Goal: Task Accomplishment & Management: Manage account settings

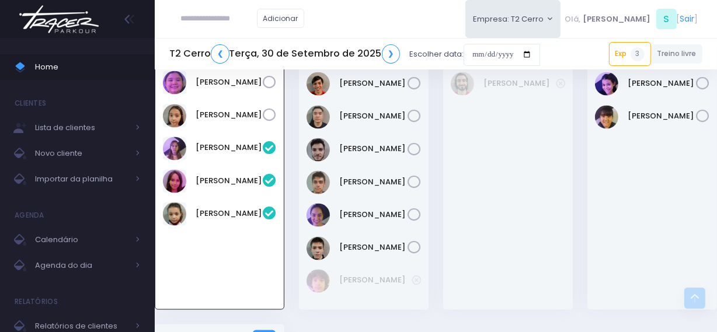
scroll to position [1404, 0]
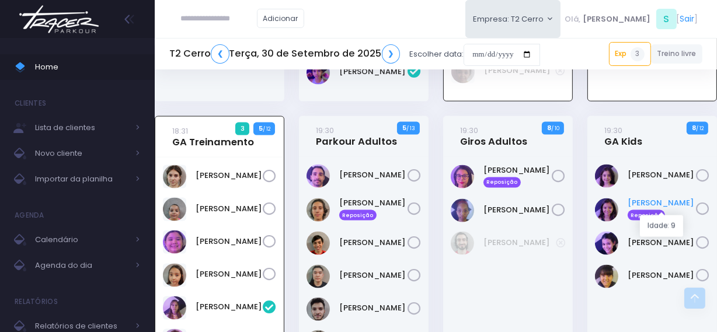
click at [655, 197] on link "Laura Meirelles Reposição" at bounding box center [661, 208] width 68 height 23
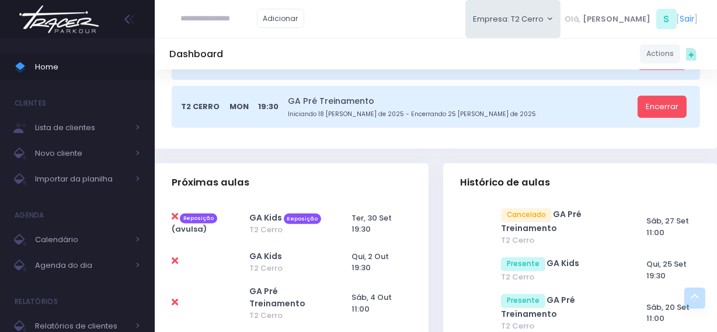
scroll to position [371, 0]
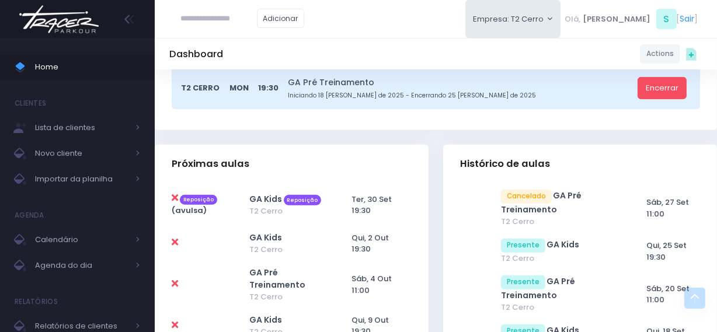
click at [174, 198] on icon at bounding box center [175, 197] width 6 height 9
type input "**********"
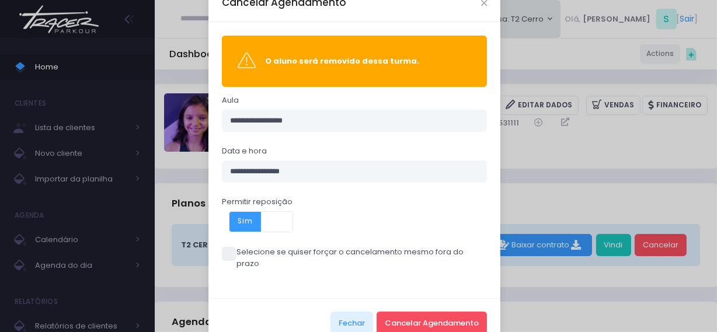
scroll to position [46, 0]
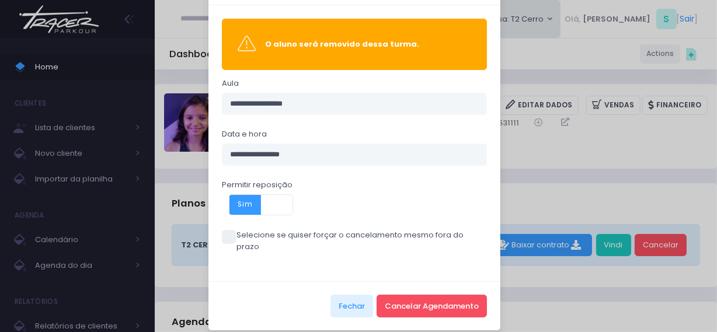
click at [223, 239] on span at bounding box center [229, 237] width 14 height 14
click at [424, 298] on button "Cancelar Agendamento" at bounding box center [431, 306] width 110 height 22
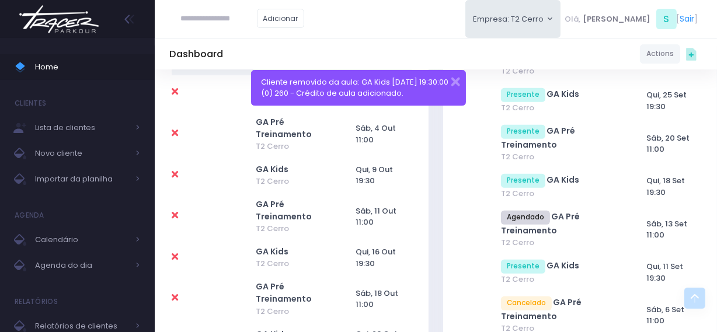
scroll to position [530, 0]
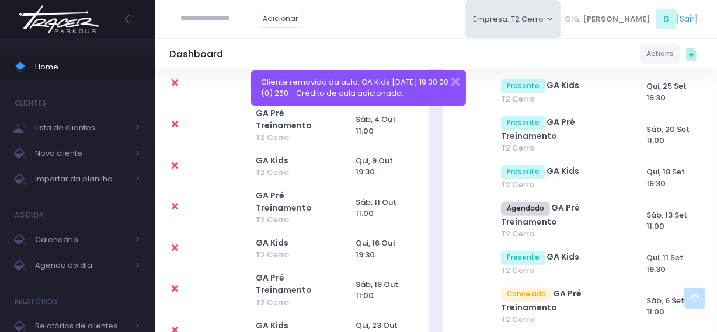
click at [176, 207] on icon at bounding box center [175, 206] width 6 height 9
type input "**********"
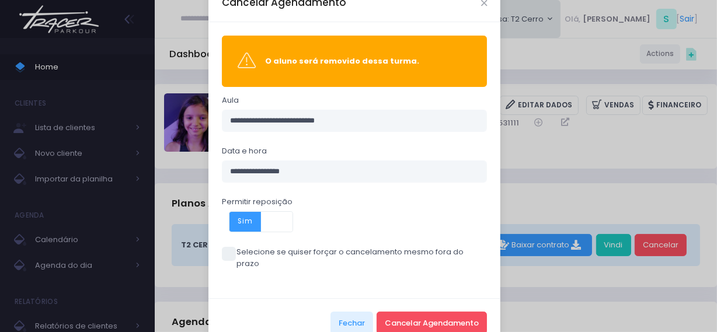
scroll to position [46, 0]
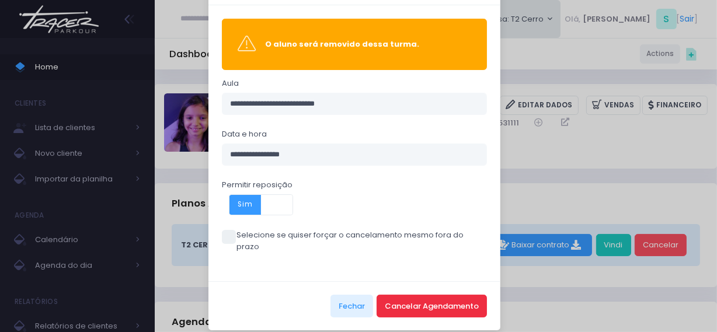
click at [417, 295] on button "Cancelar Agendamento" at bounding box center [431, 306] width 110 height 22
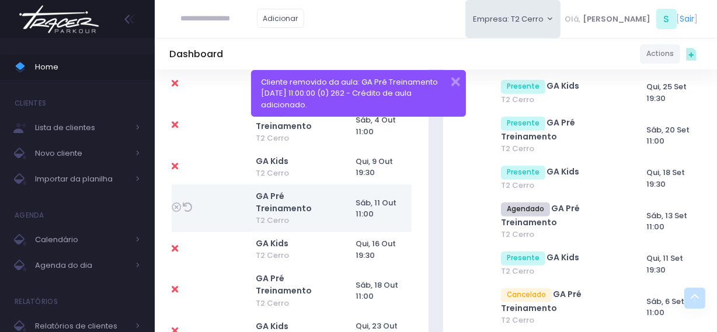
scroll to position [530, 0]
click at [173, 247] on icon at bounding box center [175, 247] width 6 height 9
type input "**********"
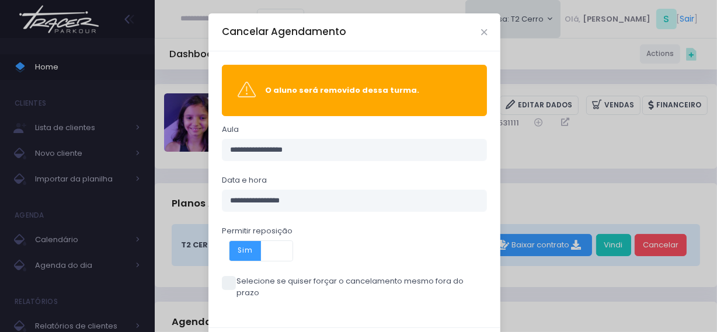
scroll to position [46, 0]
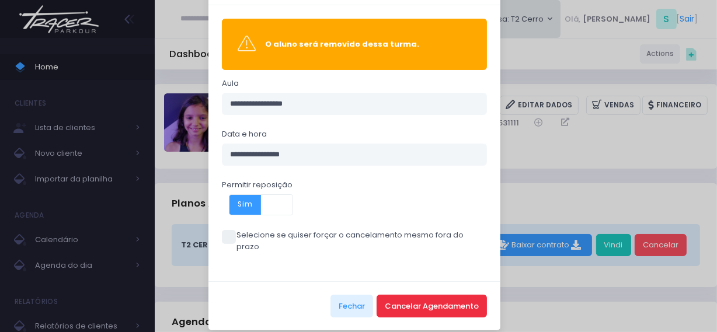
click at [427, 295] on button "Cancelar Agendamento" at bounding box center [431, 306] width 110 height 22
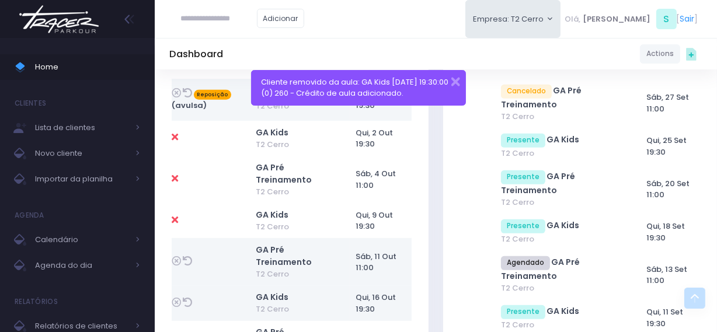
scroll to position [584, 0]
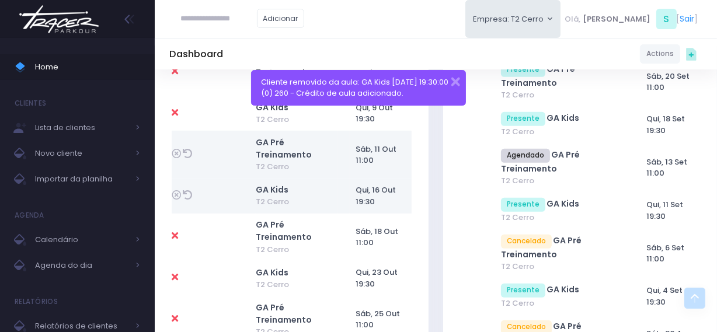
click at [173, 236] on icon at bounding box center [175, 235] width 6 height 9
type input "**********"
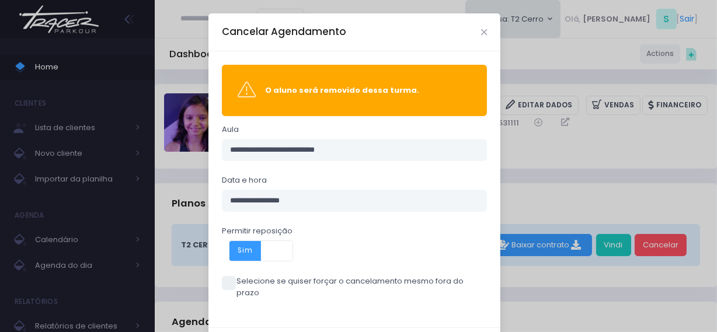
scroll to position [46, 0]
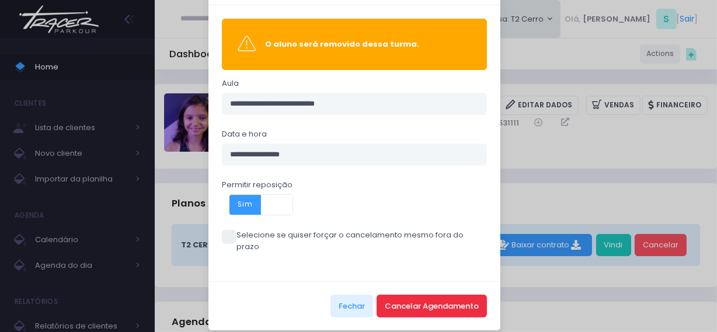
click at [427, 303] on button "Cancelar Agendamento" at bounding box center [431, 306] width 110 height 22
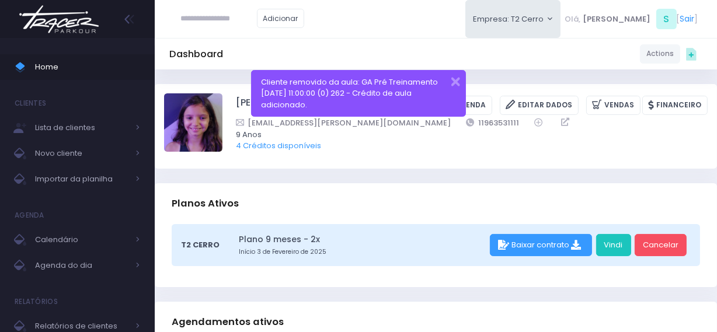
click at [78, 13] on img at bounding box center [59, 19] width 89 height 41
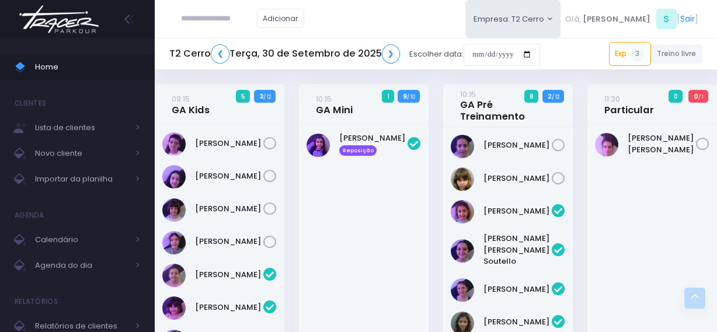
scroll to position [1775, 0]
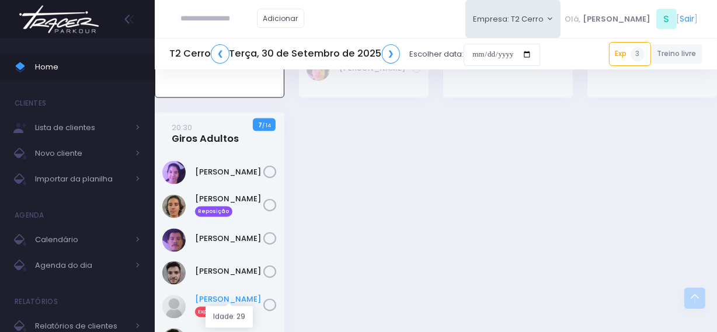
click at [224, 294] on link "[PERSON_NAME] Exp" at bounding box center [229, 305] width 68 height 23
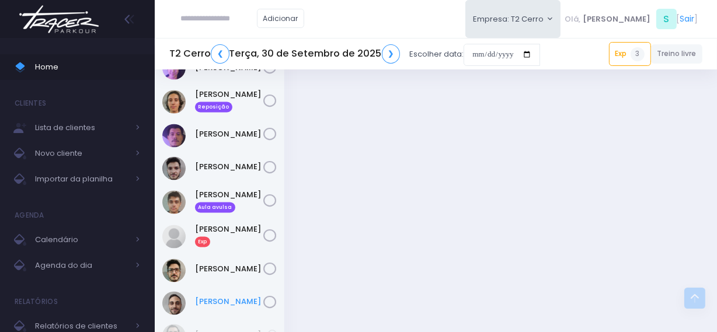
scroll to position [1918, 0]
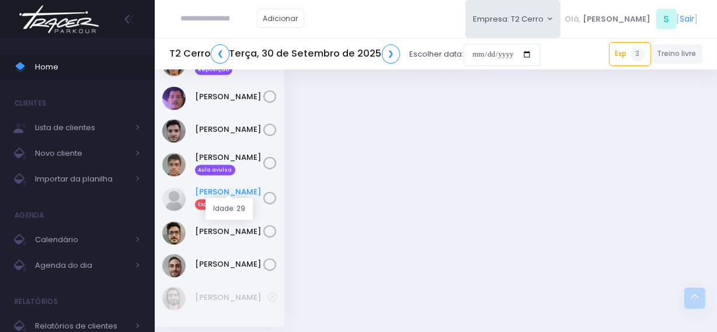
click at [226, 187] on link "[PERSON_NAME] Exp" at bounding box center [229, 198] width 68 height 23
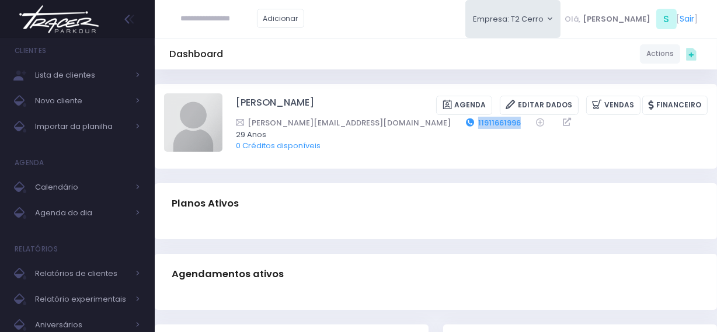
drag, startPoint x: 419, startPoint y: 122, endPoint x: 363, endPoint y: 122, distance: 56.0
click at [363, 122] on div "Patrick.citrini@icloud.com 11911661996" at bounding box center [464, 123] width 456 height 12
copy link "11911661996"
click at [65, 177] on link "Calendário" at bounding box center [77, 187] width 155 height 26
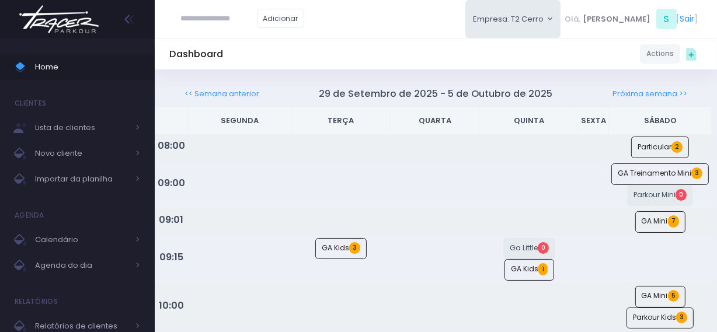
click at [63, 25] on img at bounding box center [59, 19] width 89 height 41
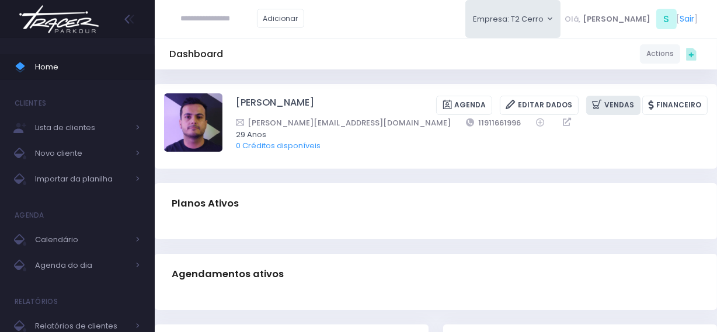
click at [604, 103] on icon at bounding box center [598, 104] width 12 height 13
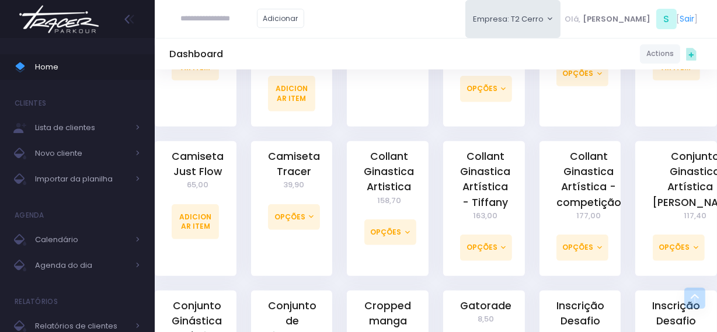
scroll to position [265, 0]
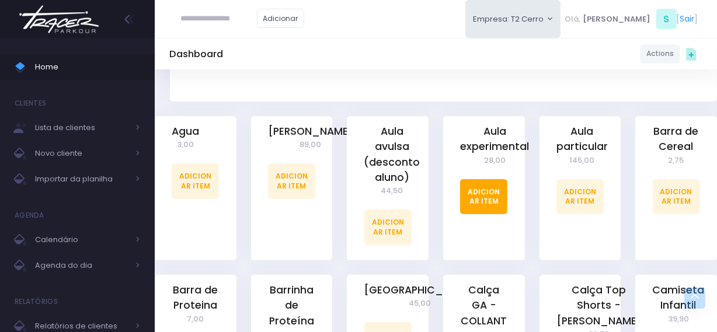
click at [486, 204] on link "Adicionar Item" at bounding box center [483, 196] width 47 height 35
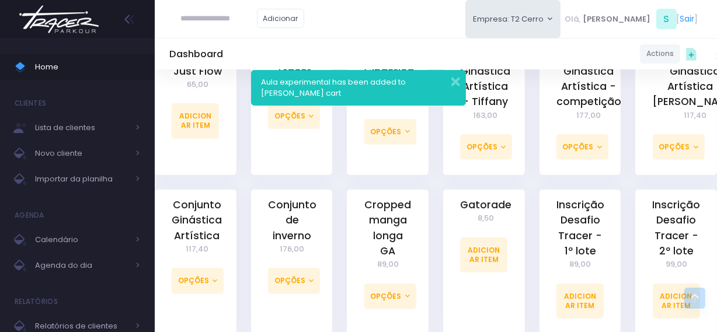
scroll to position [817, 0]
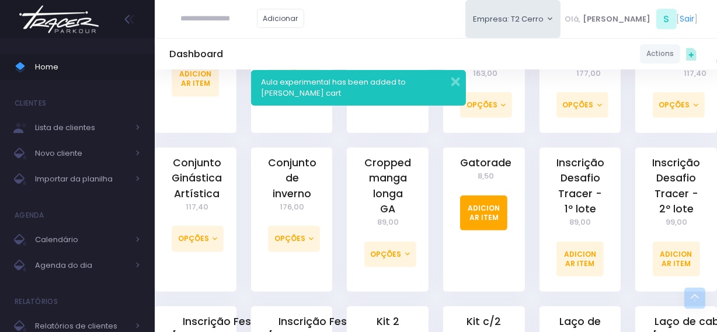
click at [488, 215] on link "Adicionar Item" at bounding box center [483, 212] width 47 height 35
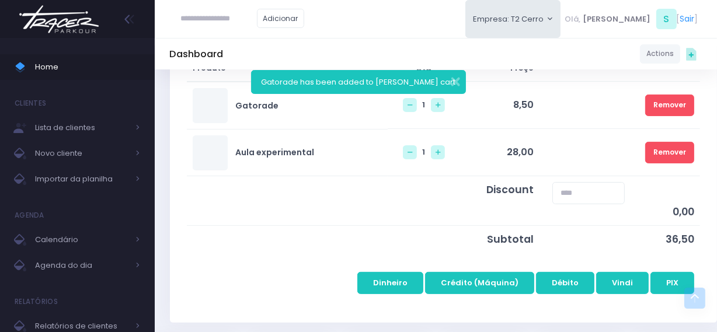
scroll to position [212, 0]
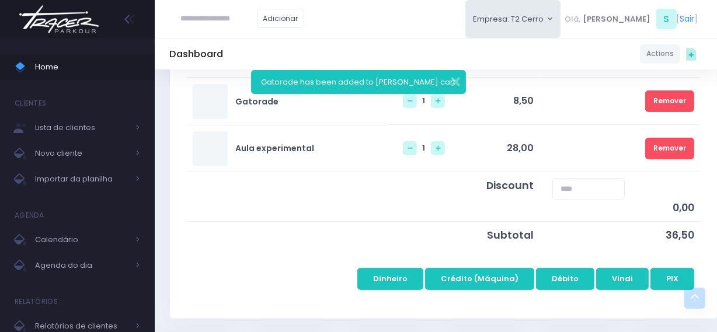
click at [665, 266] on td "Dinheiro Crédito (Máquina) Débito Vindi PIX" at bounding box center [443, 272] width 513 height 47
click at [663, 280] on button "PIX" at bounding box center [672, 279] width 44 height 22
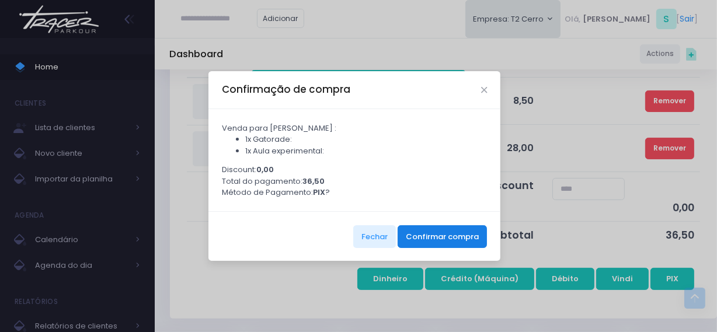
click at [461, 235] on button "Confirmar compra" at bounding box center [441, 236] width 89 height 22
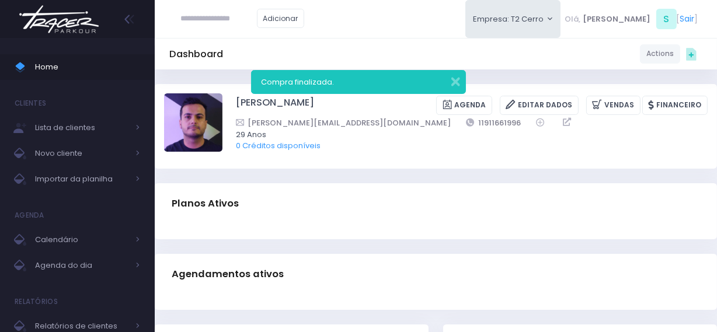
click at [69, 19] on img at bounding box center [59, 19] width 89 height 41
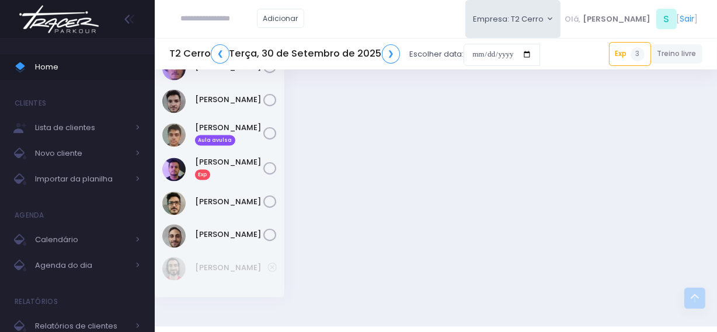
scroll to position [1971, 0]
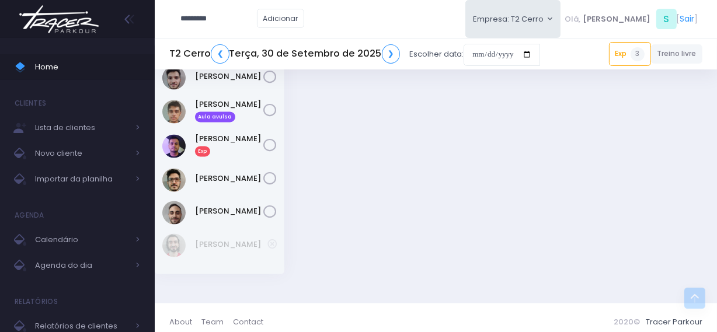
type input "*********"
click input "submit" at bounding box center [0, 0] width 0 height 0
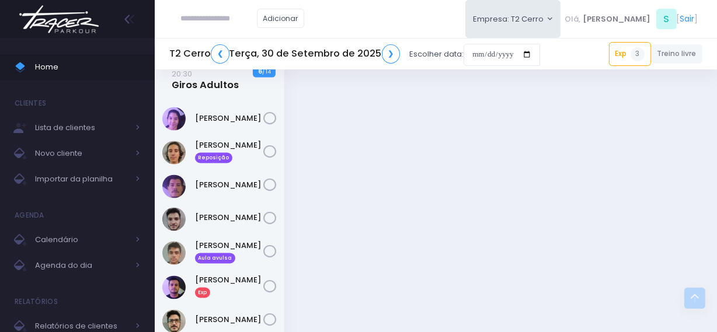
scroll to position [1803, 0]
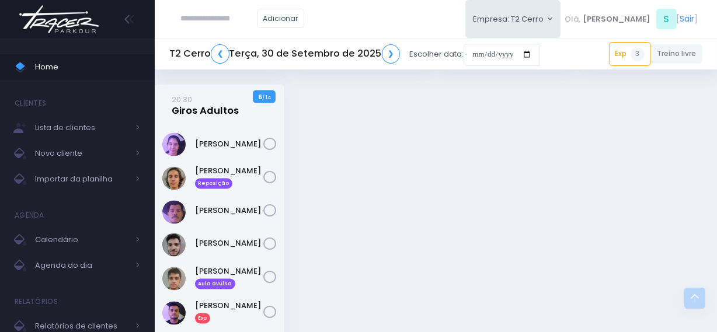
click at [215, 98] on link "20:30 Giros Adultos" at bounding box center [205, 104] width 67 height 23
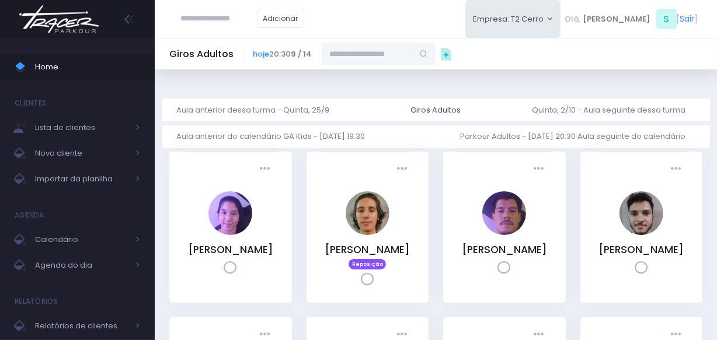
click at [344, 58] on input "text" at bounding box center [367, 54] width 91 height 22
click at [380, 78] on link "[PERSON_NAME]" at bounding box center [379, 75] width 68 height 12
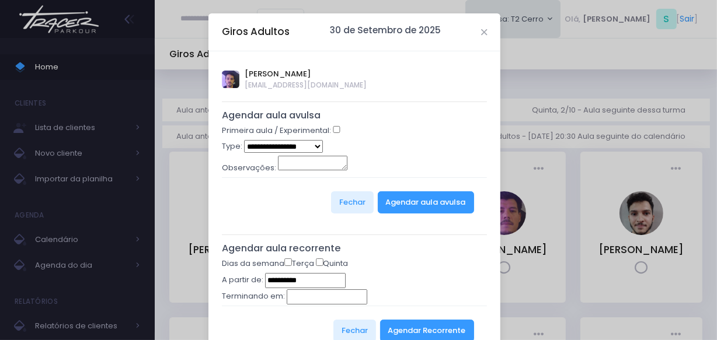
type input "**********"
click at [306, 149] on select "**********" at bounding box center [283, 146] width 79 height 13
select select "*"
click at [244, 140] on select "**********" at bounding box center [283, 146] width 79 height 13
click at [392, 214] on button "Agendar aula avulsa" at bounding box center [426, 202] width 96 height 22
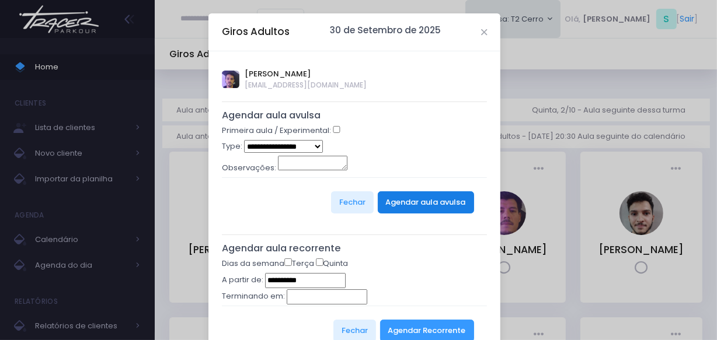
click at [395, 207] on button "Agendar aula avulsa" at bounding box center [426, 202] width 96 height 22
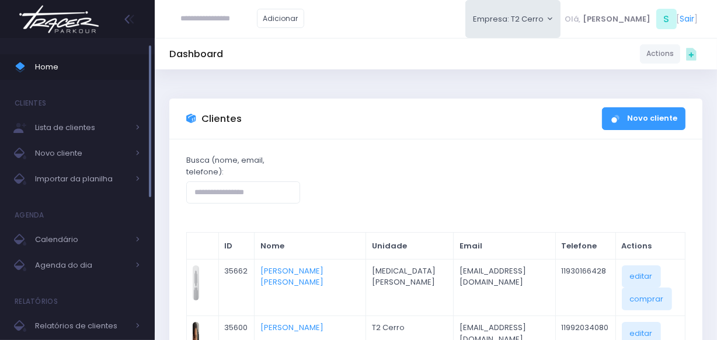
scroll to position [53, 0]
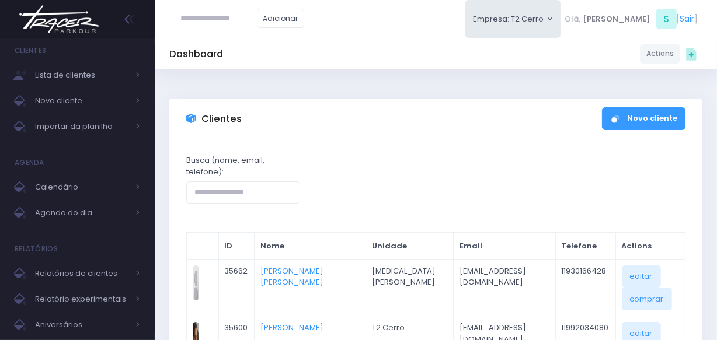
click at [64, 23] on img at bounding box center [59, 19] width 89 height 41
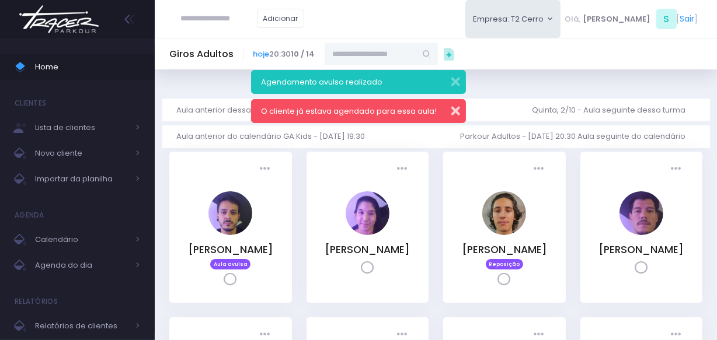
click at [456, 115] on button "button" at bounding box center [447, 109] width 23 height 13
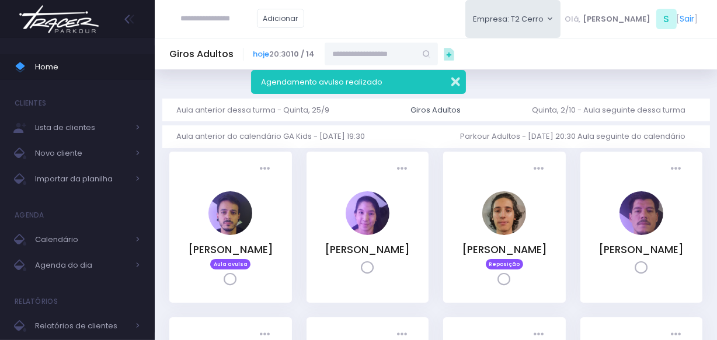
click at [459, 86] on button "button" at bounding box center [447, 80] width 23 height 13
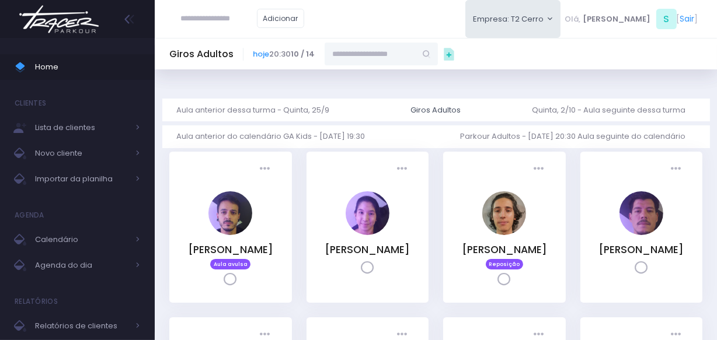
click at [78, 13] on img at bounding box center [59, 19] width 89 height 41
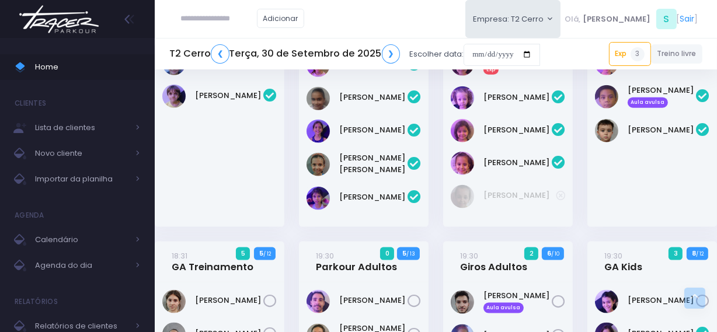
scroll to position [1264, 0]
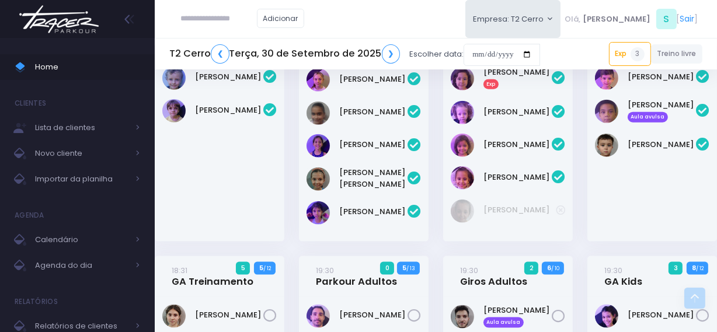
click at [60, 18] on img at bounding box center [59, 19] width 89 height 41
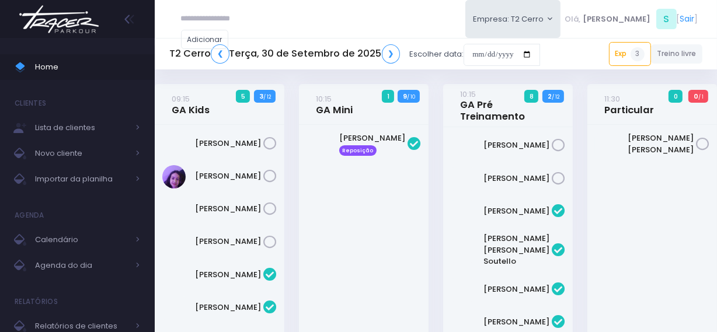
scroll to position [1879, 0]
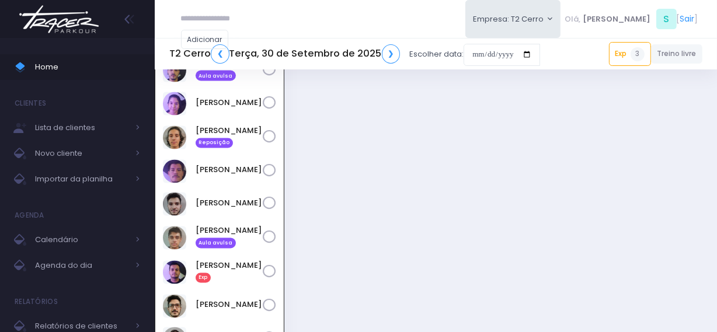
click at [103, 24] on img at bounding box center [59, 19] width 89 height 41
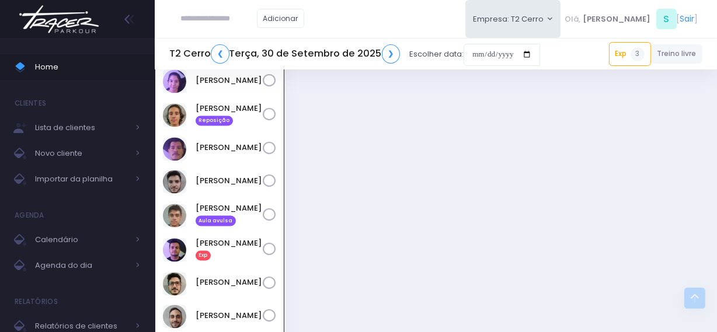
scroll to position [1901, 0]
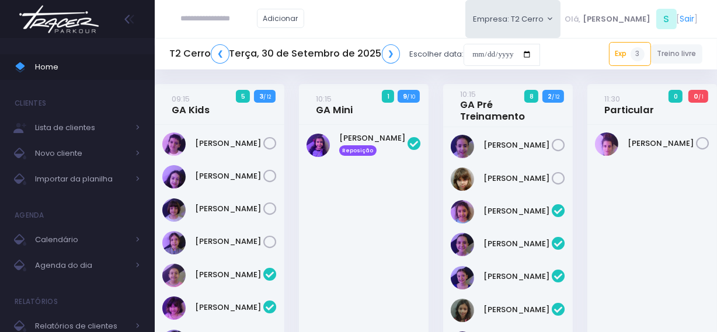
scroll to position [1879, 0]
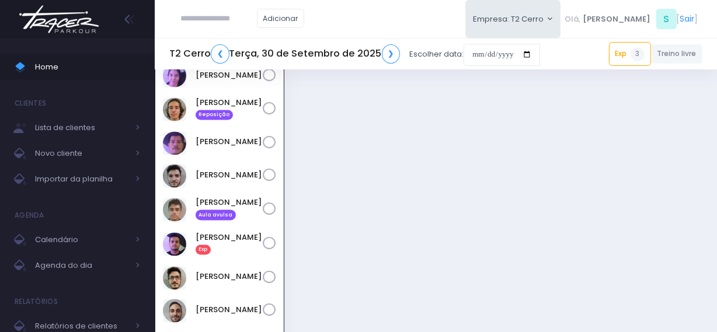
click at [69, 18] on img at bounding box center [59, 19] width 89 height 41
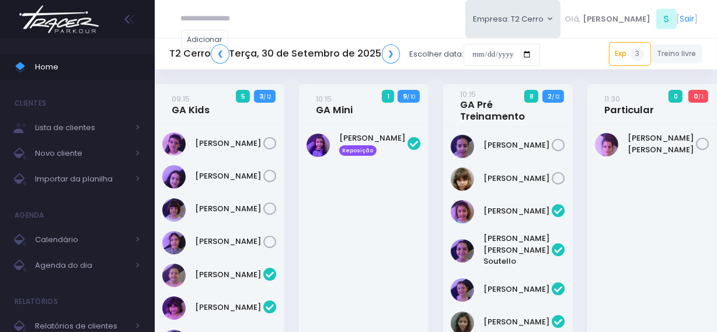
scroll to position [1879, 0]
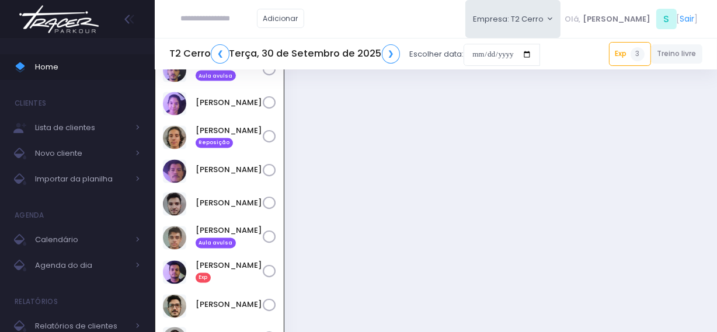
click at [57, 21] on img at bounding box center [59, 19] width 89 height 41
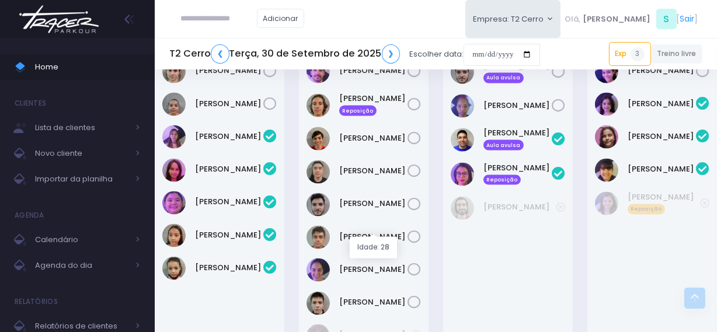
scroll to position [1508, 0]
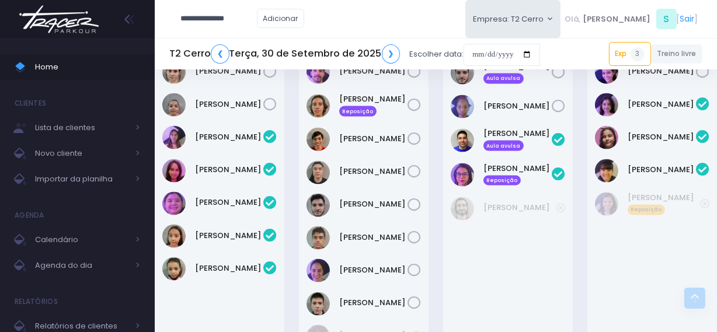
type input "**********"
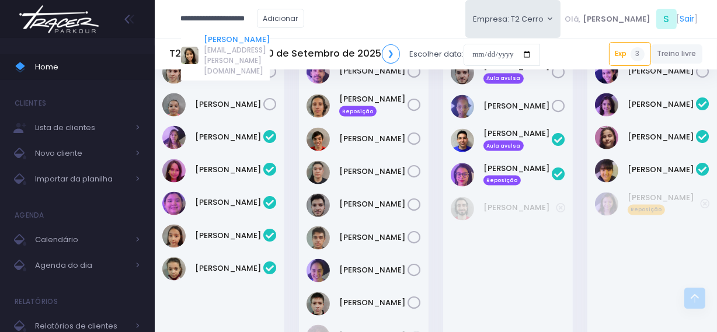
click at [230, 41] on link "[PERSON_NAME]" at bounding box center [237, 40] width 66 height 12
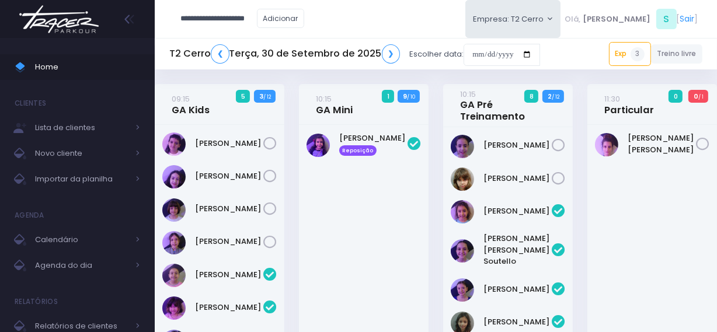
type input "**********"
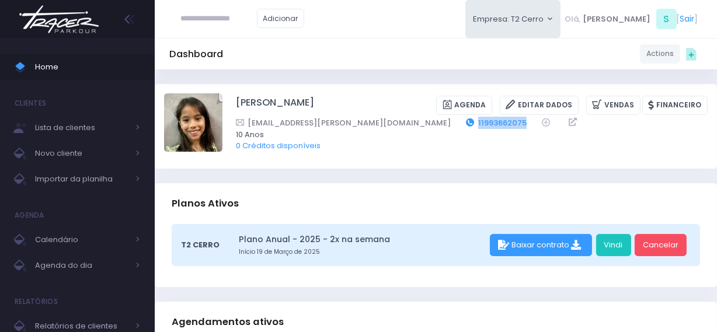
drag, startPoint x: 434, startPoint y: 121, endPoint x: 369, endPoint y: 123, distance: 65.4
click at [369, 123] on div "[EMAIL_ADDRESS][PERSON_NAME][DOMAIN_NAME] 11993662075" at bounding box center [464, 123] width 456 height 12
